Goal: Use online tool/utility: Use online tool/utility

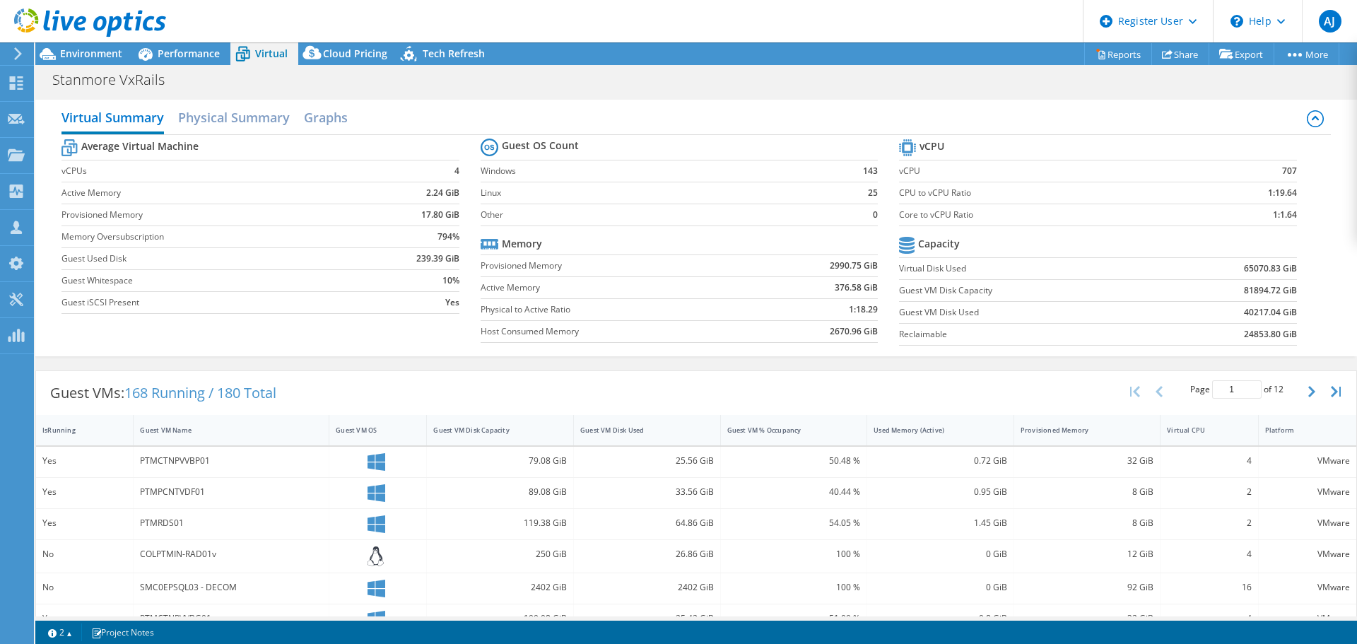
select select "Australia"
select select "USD"
click at [152, 57] on icon at bounding box center [146, 54] width 14 height 13
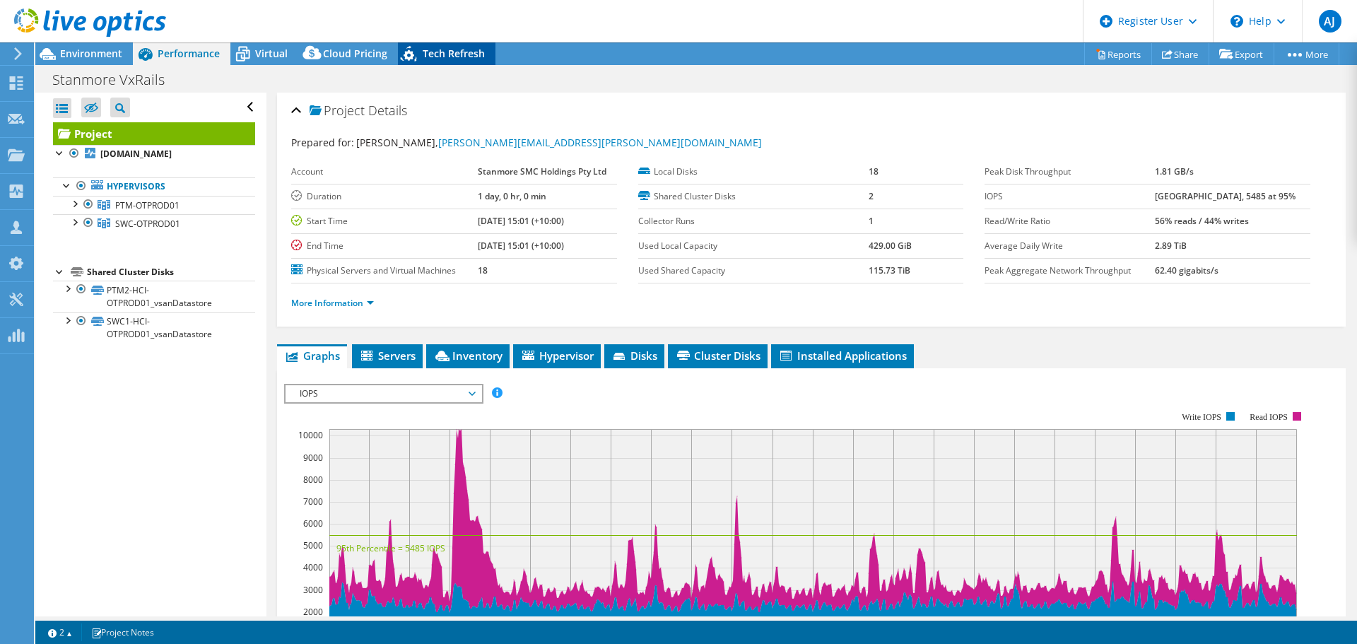
click at [449, 60] on div "Tech Refresh" at bounding box center [447, 53] width 98 height 23
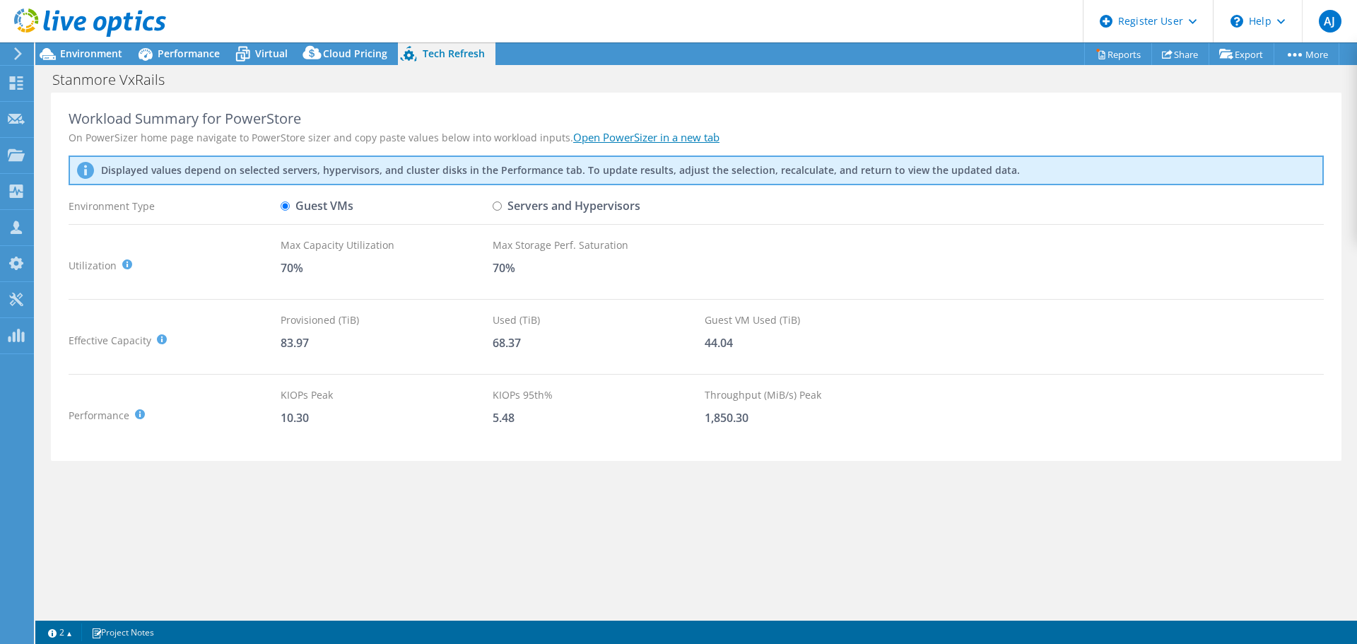
click at [496, 204] on input "Servers and Hypervisors" at bounding box center [497, 205] width 9 height 9
radio input "true"
click at [316, 203] on label "Guest VMs" at bounding box center [317, 206] width 73 height 25
click at [290, 203] on input "Guest VMs" at bounding box center [285, 205] width 9 height 9
radio input "true"
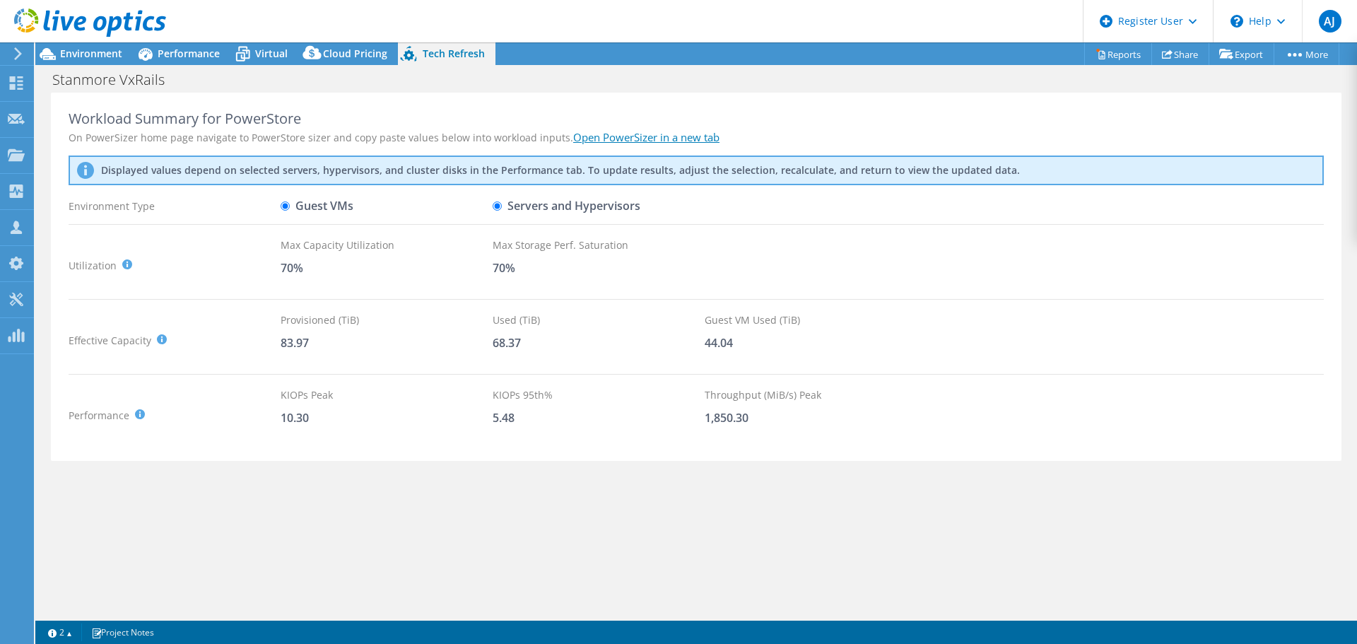
click at [499, 207] on input "Servers and Hypervisors" at bounding box center [497, 205] width 9 height 9
radio input "true"
